Goal: Task Accomplishment & Management: Manage account settings

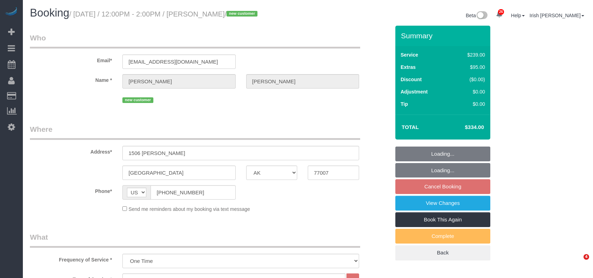
select select "[GEOGRAPHIC_DATA]"
select select "3"
select select "spot28"
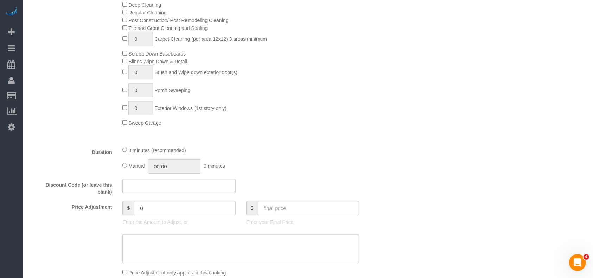
scroll to position [375, 0]
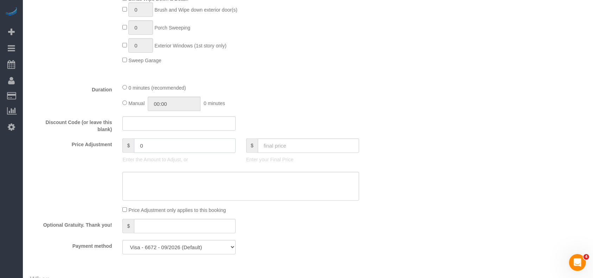
drag, startPoint x: 147, startPoint y: 149, endPoint x: 98, endPoint y: 149, distance: 48.9
click at [101, 151] on div "Price Adjustment $ 0 Enter the Amount to Adjust, or $ Enter your Final Price" at bounding box center [210, 153] width 371 height 28
paste input "text"
click at [167, 146] on input "-1" at bounding box center [185, 146] width 102 height 14
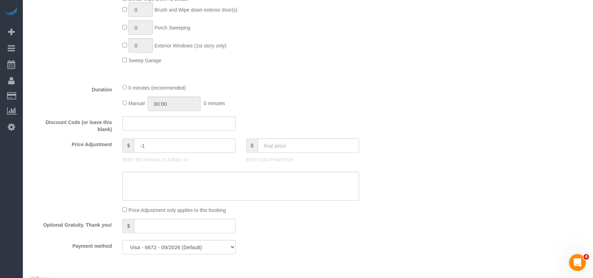
paste input "5"
type input "-15"
click at [143, 185] on textarea at bounding box center [240, 186] width 237 height 29
paste textarea "5"
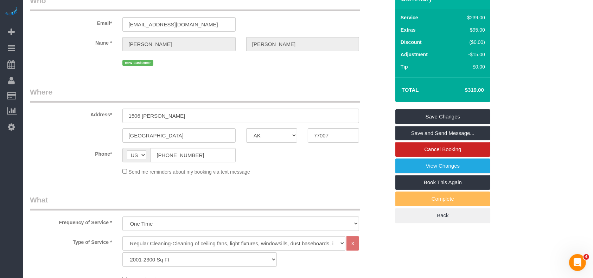
scroll to position [0, 0]
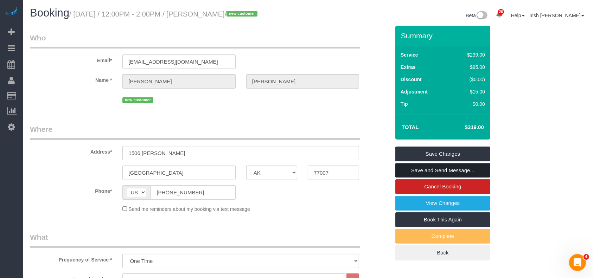
type textarea "$15 off applied"
click at [442, 170] on link "Save and Send Message..." at bounding box center [442, 170] width 95 height 15
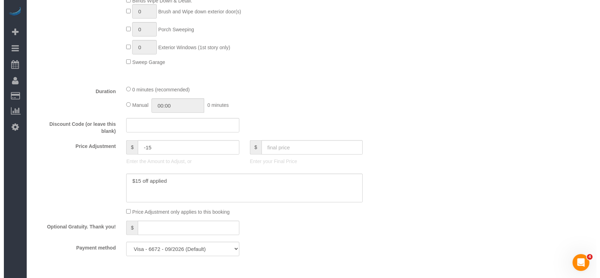
scroll to position [375, 0]
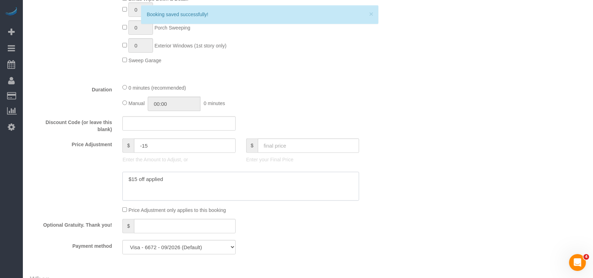
drag, startPoint x: 192, startPoint y: 182, endPoint x: 57, endPoint y: 182, distance: 135.4
click at [57, 182] on div at bounding box center [210, 186] width 371 height 29
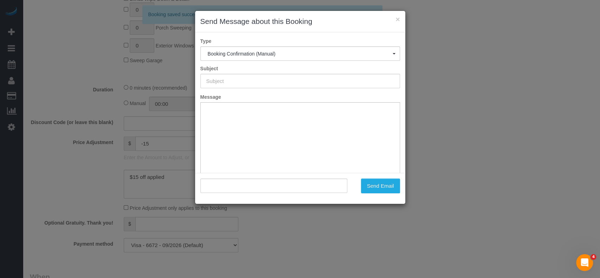
type input "Booking Confirmed!"
type input ""Rene Rodriguez" <wrodriguezchin@comcast.net>"
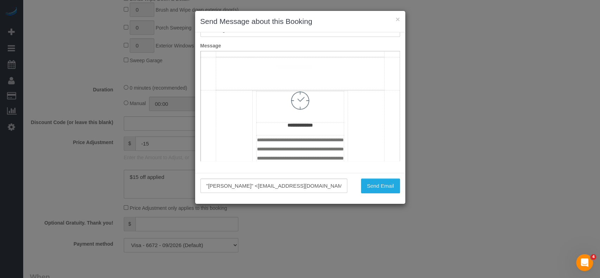
scroll to position [422, 0]
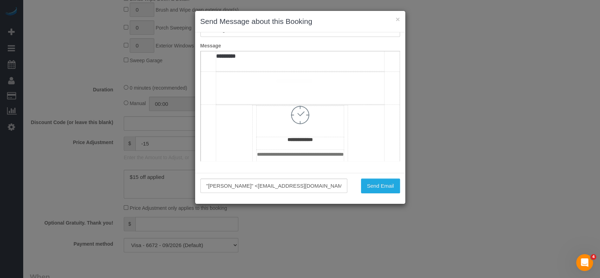
click at [277, 71] on td "**********" at bounding box center [300, 7] width 168 height 128
drag, startPoint x: 368, startPoint y: 174, endPoint x: 370, endPoint y: 178, distance: 4.4
click at [368, 174] on div ""Rene Rodriguez" <wrodriguezchin@comcast.net> Send Email" at bounding box center [300, 188] width 210 height 31
click at [374, 187] on button "Send Email" at bounding box center [380, 186] width 39 height 15
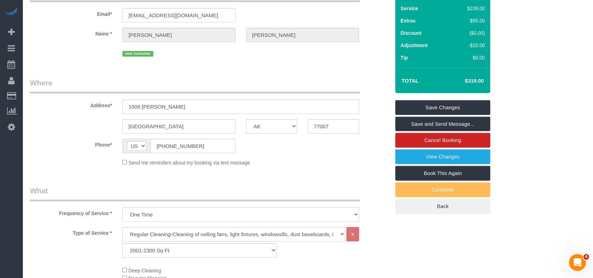
scroll to position [25, 0]
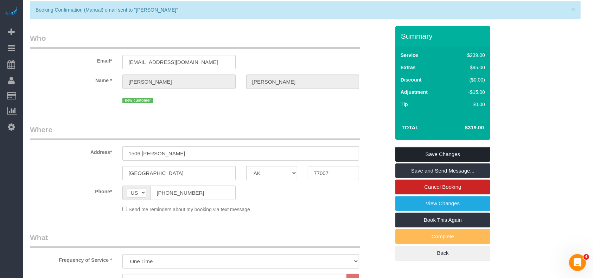
click at [483, 155] on link "Save Changes" at bounding box center [442, 154] width 95 height 15
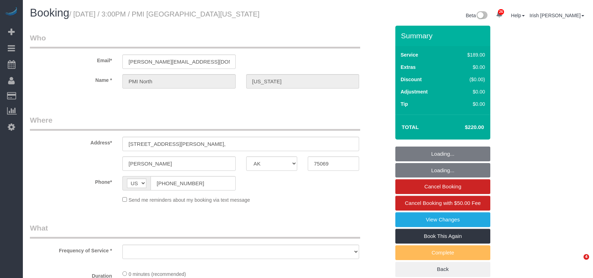
select select "[GEOGRAPHIC_DATA]"
select select "object:5447"
select select "3"
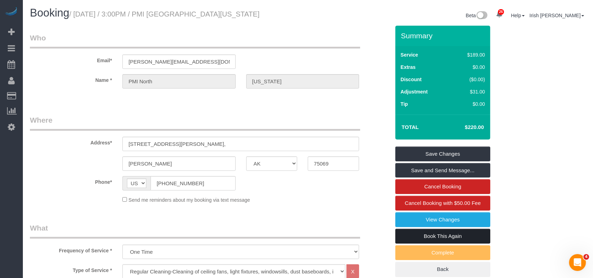
click at [411, 233] on link "Book This Again" at bounding box center [442, 236] width 95 height 15
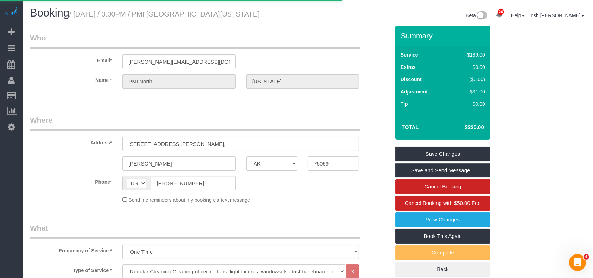
select select "[GEOGRAPHIC_DATA]"
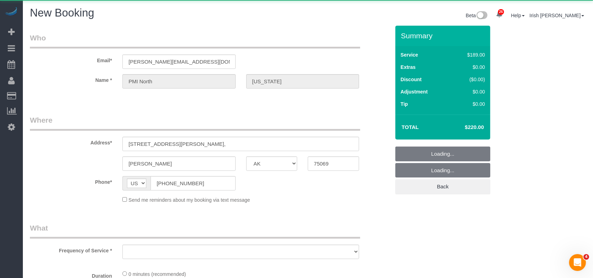
select select "3"
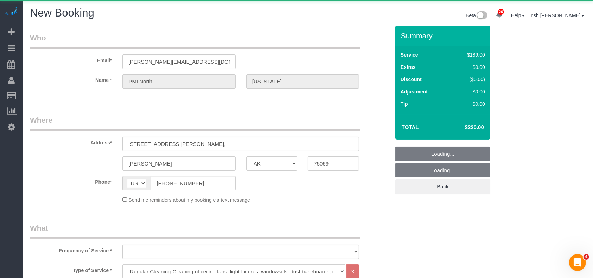
select select "object:5768"
select select "string:fspay"
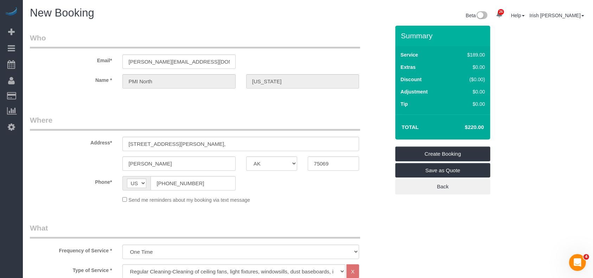
select select "object:5780"
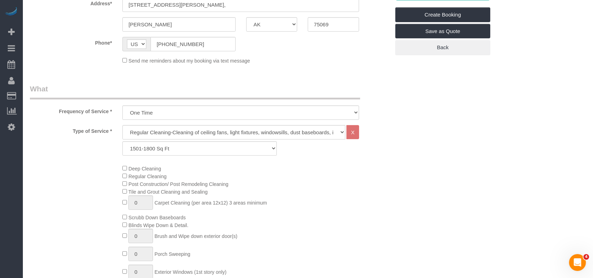
scroll to position [141, 0]
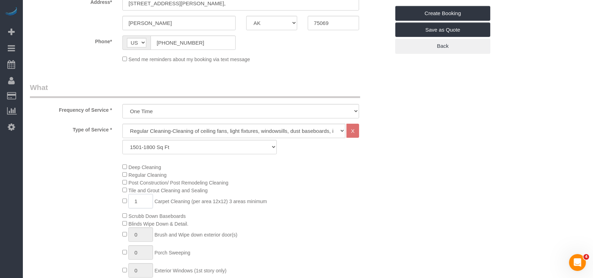
drag, startPoint x: 139, startPoint y: 203, endPoint x: 116, endPoint y: 205, distance: 22.3
click at [116, 205] on div "Deep Cleaning Regular Cleaning Post Construction/ Post Remodeling Cleaning Tile…" at bounding box center [210, 226] width 371 height 126
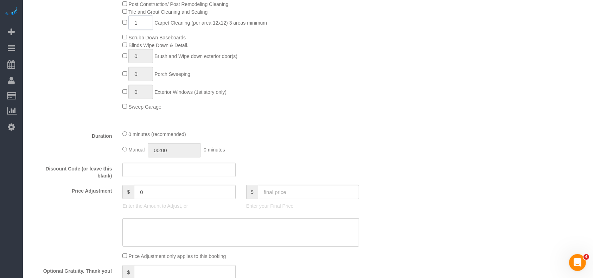
scroll to position [328, 0]
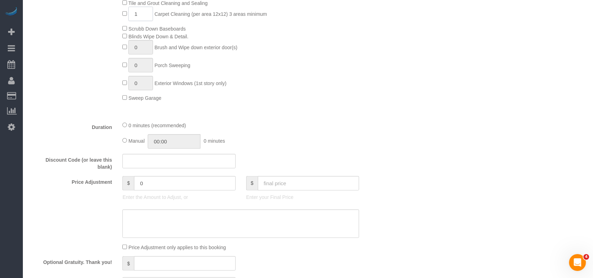
paste input "5"
type input "5"
click at [277, 187] on input "text" at bounding box center [309, 183] width 102 height 14
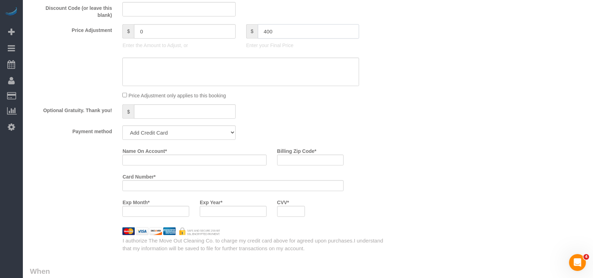
scroll to position [515, 0]
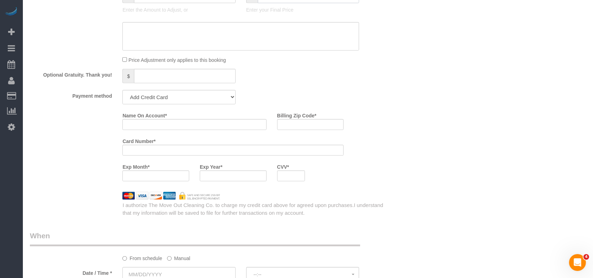
type input "400"
drag, startPoint x: 209, startPoint y: 102, endPoint x: 206, endPoint y: 105, distance: 5.0
click at [209, 102] on select "Mastercard - 5240 - 06/2028 (Default) Add Credit Card ─────────────── Cash Chec…" at bounding box center [178, 97] width 113 height 14
type input "-34"
select select "string:check"
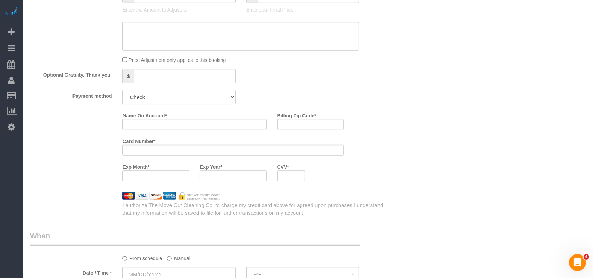
click at [122, 92] on select "Mastercard - 5240 - 06/2028 (Default) Add Credit Card ─────────────── Cash Chec…" at bounding box center [178, 97] width 113 height 14
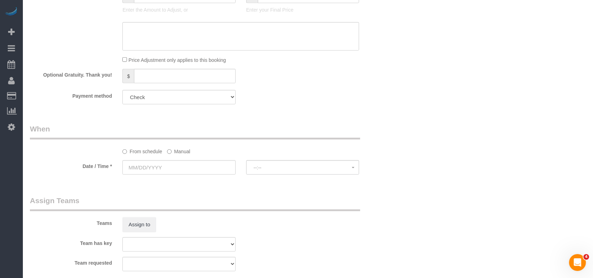
click at [183, 153] on label "Manual" at bounding box center [178, 150] width 23 height 9
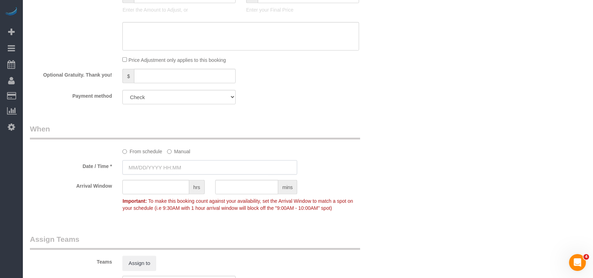
click at [174, 175] on input "text" at bounding box center [209, 167] width 175 height 14
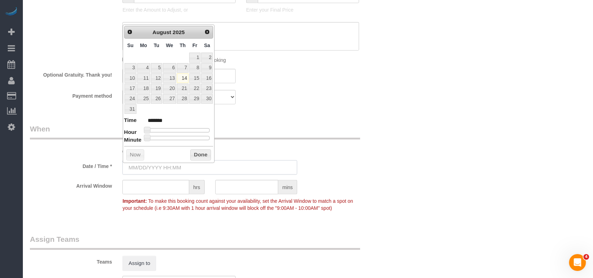
type input "[DATE] 8:00AM"
click at [203, 158] on button "Done" at bounding box center [200, 154] width 21 height 11
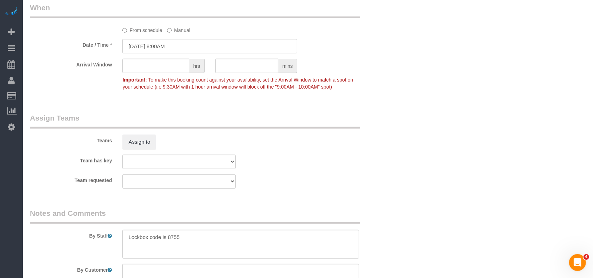
scroll to position [703, 0]
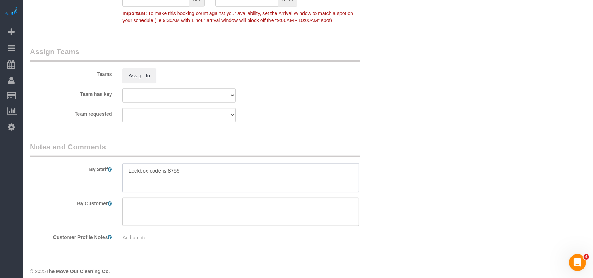
click at [191, 174] on textarea at bounding box center [240, 177] width 237 height 29
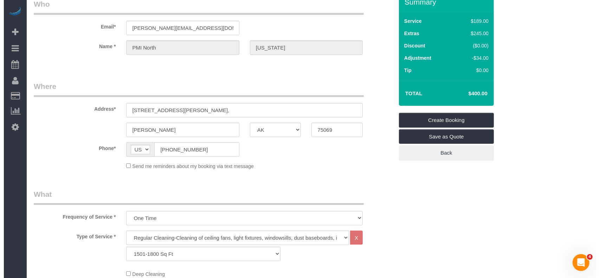
scroll to position [0, 0]
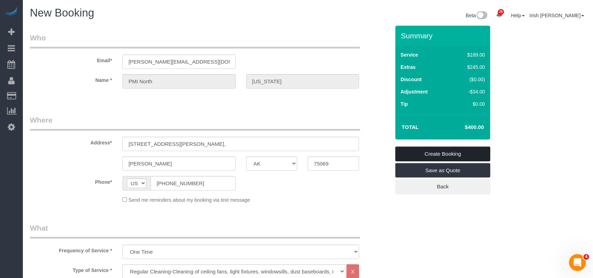
type textarea "Lockbox code is 8755. Carpet cleaning, to check the number of areas once on sit…"
click at [433, 154] on link "Create Booking" at bounding box center [442, 154] width 95 height 15
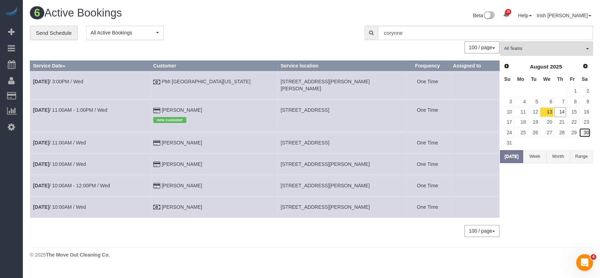
click at [587, 132] on link "30" at bounding box center [585, 132] width 12 height 9
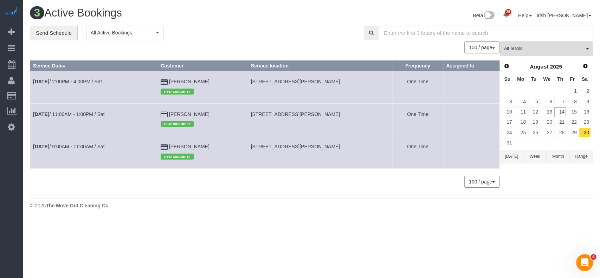
click at [85, 142] on td "[DATE] 9:00AM - 11:00AM / Sat" at bounding box center [94, 152] width 128 height 32
click at [82, 149] on link "[DATE] 9:00AM - 11:00AM / Sat" at bounding box center [69, 147] width 72 height 6
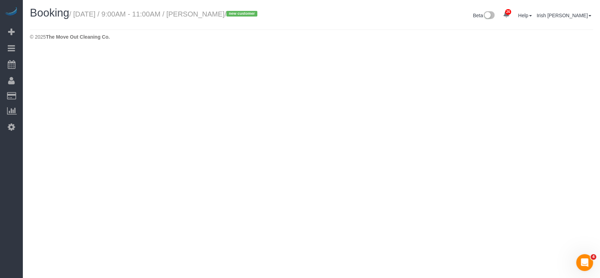
select select "[GEOGRAPHIC_DATA]"
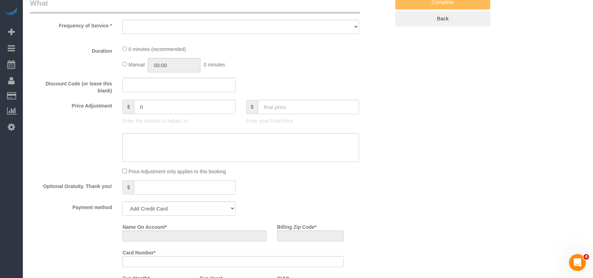
select select "object:6313"
select select "string:fspay-36337220-df95-4c7a-a271-367b2ae661c5"
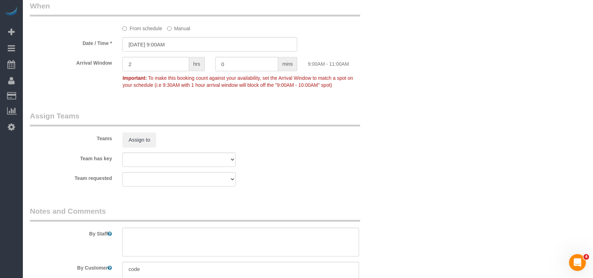
select select "object:6339"
select select "3"
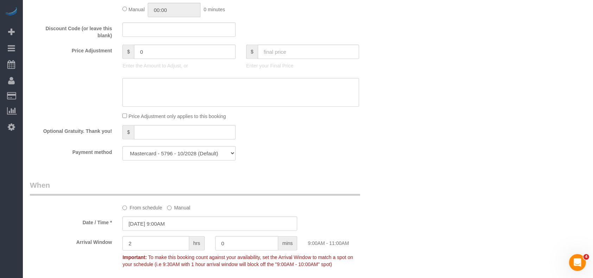
scroll to position [650, 0]
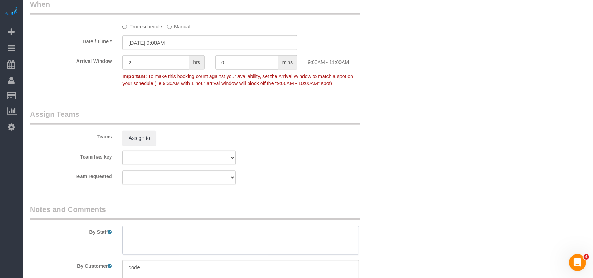
click at [154, 235] on textarea at bounding box center [240, 240] width 237 height 29
paste textarea "[PERSON_NAME]"
click at [133, 235] on textarea at bounding box center [240, 240] width 237 height 29
type textarea "* Agent is [PERSON_NAME]"
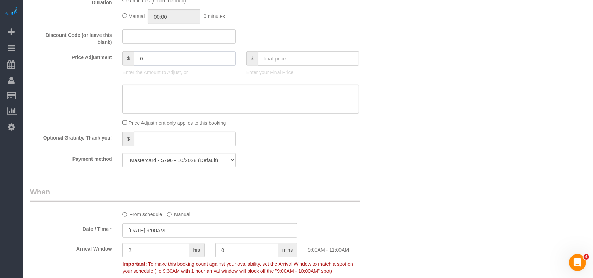
drag, startPoint x: 96, startPoint y: 67, endPoint x: 82, endPoint y: 67, distance: 13.7
click at [83, 67] on div "Price Adjustment $ 0 Enter the Amount to Adjust, or $ Enter your Final Price" at bounding box center [210, 65] width 371 height 28
type input "1"
paste input "5"
type input "-15"
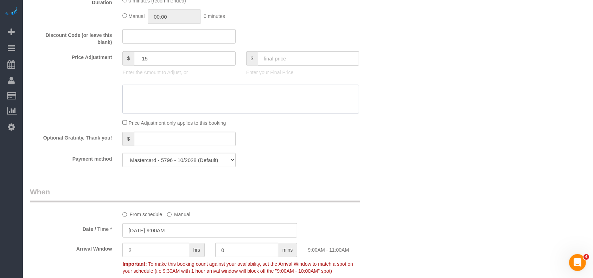
click at [155, 97] on textarea at bounding box center [240, 99] width 237 height 29
paste textarea "5"
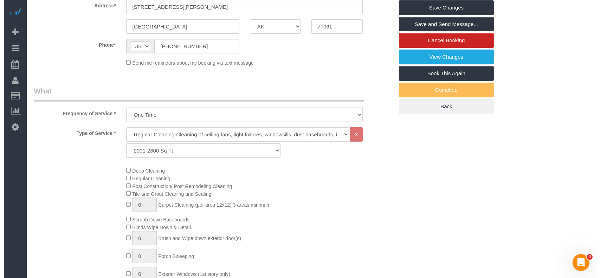
scroll to position [0, 0]
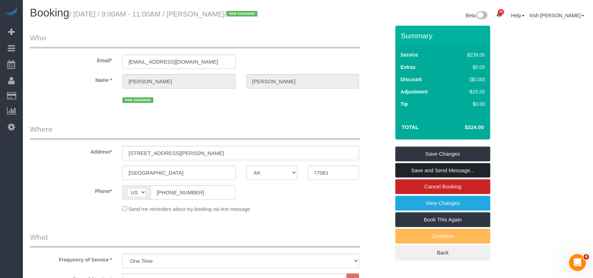
type textarea "$15 off applied"
click at [484, 169] on link "Save and Send Message..." at bounding box center [442, 170] width 95 height 15
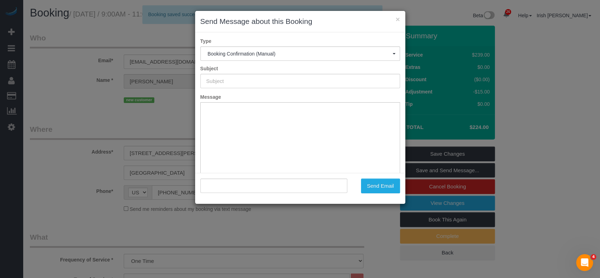
type input "Booking Confirmed!"
type input ""[PERSON_NAME]" <[EMAIL_ADDRESS][DOMAIN_NAME]>"
click at [378, 186] on button "Send Email" at bounding box center [380, 186] width 39 height 15
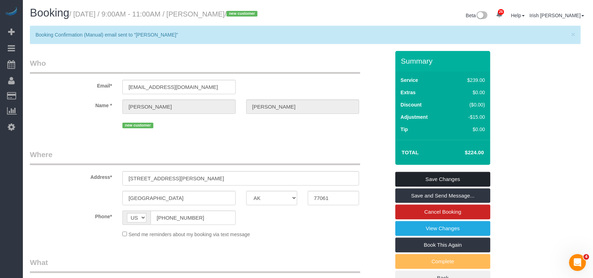
click at [449, 176] on link "Save Changes" at bounding box center [442, 179] width 95 height 15
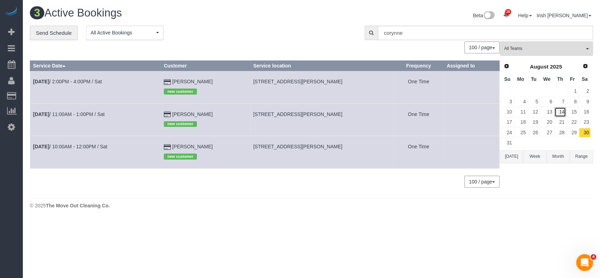
click at [560, 113] on link "14" at bounding box center [560, 111] width 12 height 9
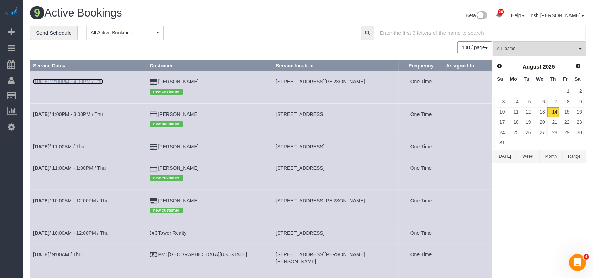
click at [85, 83] on link "[DATE] 2:00PM - 4:00PM / Thu" at bounding box center [68, 82] width 70 height 6
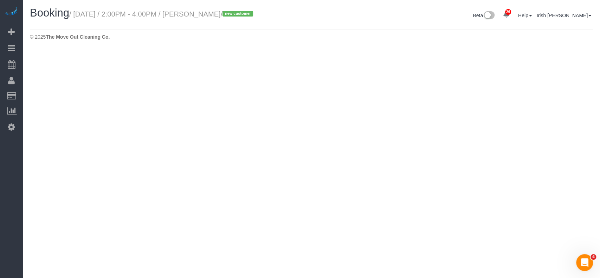
select select "[GEOGRAPHIC_DATA]"
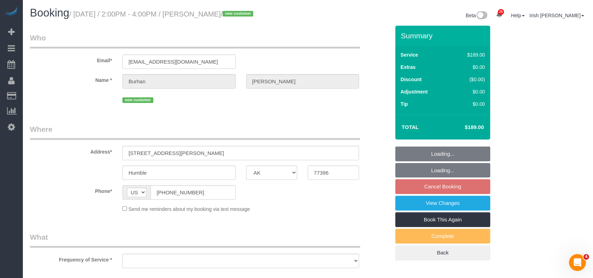
select select "object:7032"
select select "string:fspay-83f306c9-c86c-478d-b519-47afad3703b0"
select select "3"
select select "spot196"
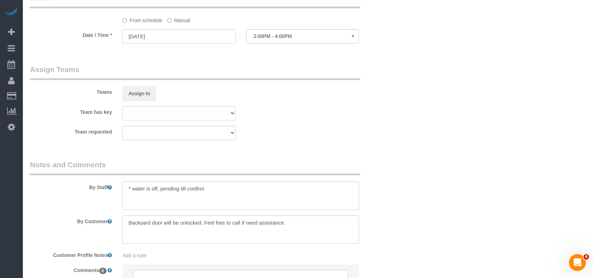
scroll to position [728, 0]
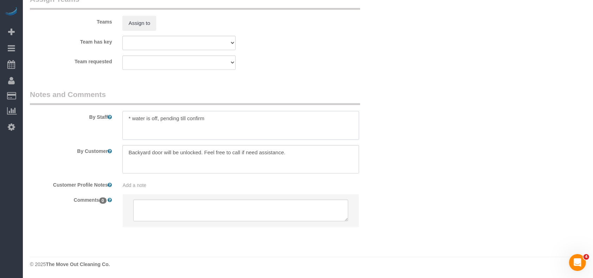
drag, startPoint x: 153, startPoint y: 119, endPoint x: 225, endPoint y: 122, distance: 71.4
click at [227, 122] on textarea at bounding box center [240, 125] width 237 height 29
drag, startPoint x: 129, startPoint y: 125, endPoint x: 120, endPoint y: 126, distance: 9.2
click at [120, 126] on div at bounding box center [240, 125] width 247 height 29
drag, startPoint x: 185, startPoint y: 127, endPoint x: 122, endPoint y: 126, distance: 63.6
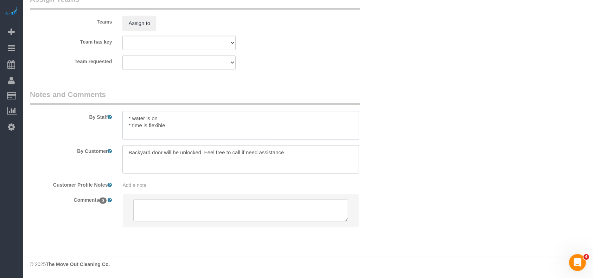
click at [122, 126] on div at bounding box center [240, 125] width 247 height 29
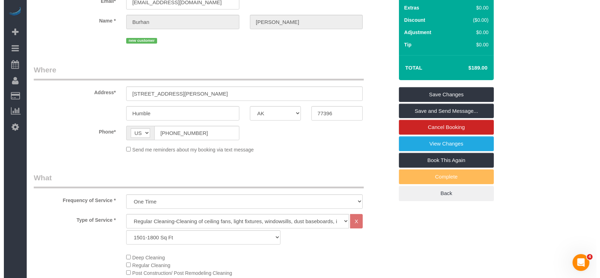
scroll to position [0, 0]
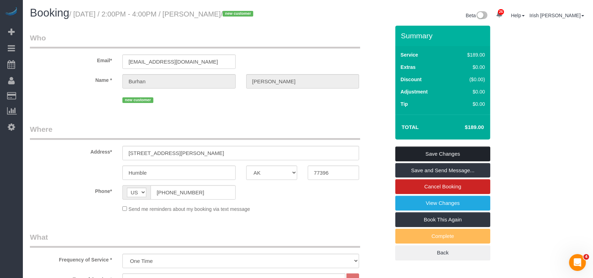
type textarea "* water is on"
click at [475, 151] on link "Save Changes" at bounding box center [442, 154] width 95 height 15
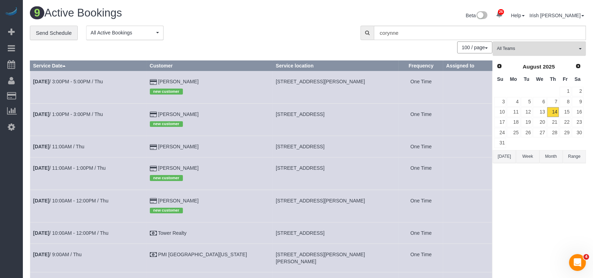
click at [3, 219] on div "26 Beta Your Notifications You have 0 alerts × You have 2 to charge for [DATE] …" at bounding box center [11, 139] width 23 height 278
click at [503, 159] on button "[DATE]" at bounding box center [504, 156] width 23 height 13
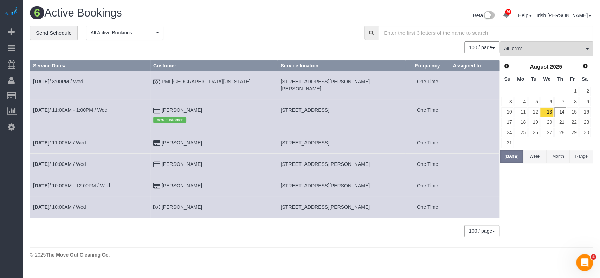
drag, startPoint x: 229, startPoint y: 104, endPoint x: 180, endPoint y: 104, distance: 48.9
click at [180, 104] on td "[PERSON_NAME] new customer" at bounding box center [213, 116] width 127 height 32
copy td "[PERSON_NAME]"
